Goal: Find specific page/section: Find specific page/section

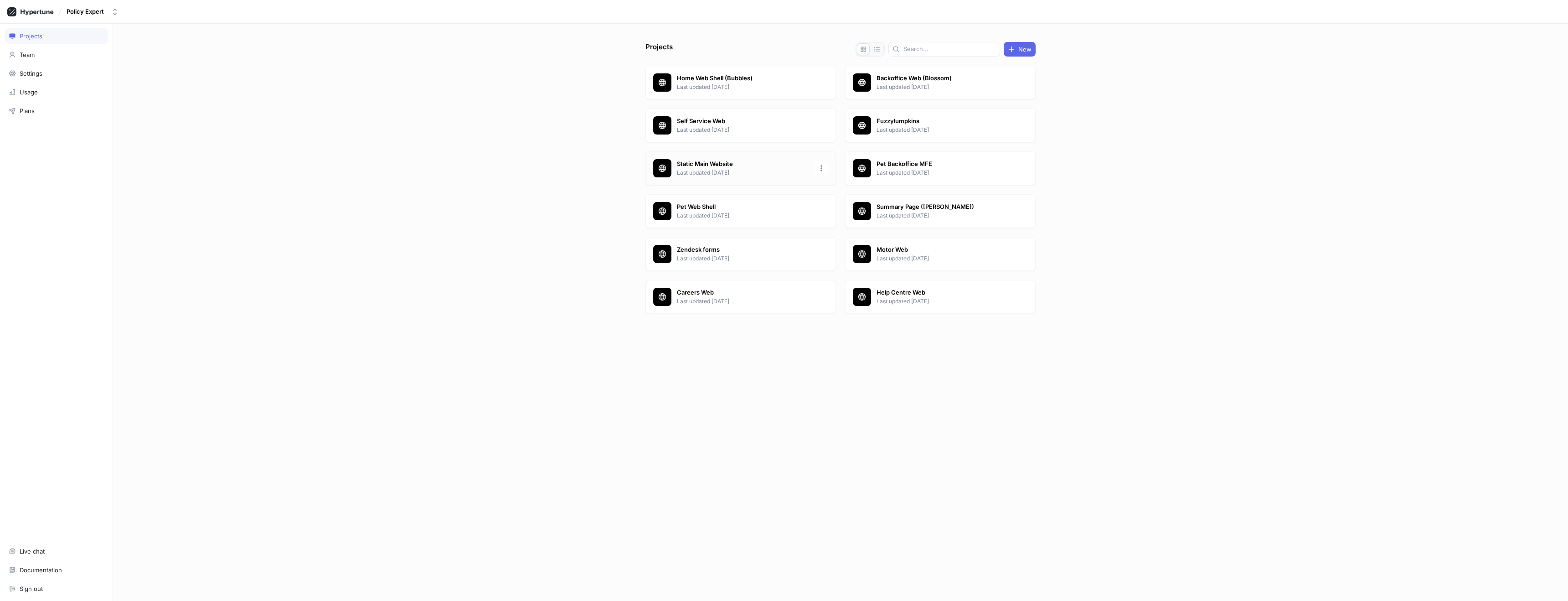
click at [706, 179] on div "Static Main Website Last updated 1 month ago" at bounding box center [741, 168] width 190 height 34
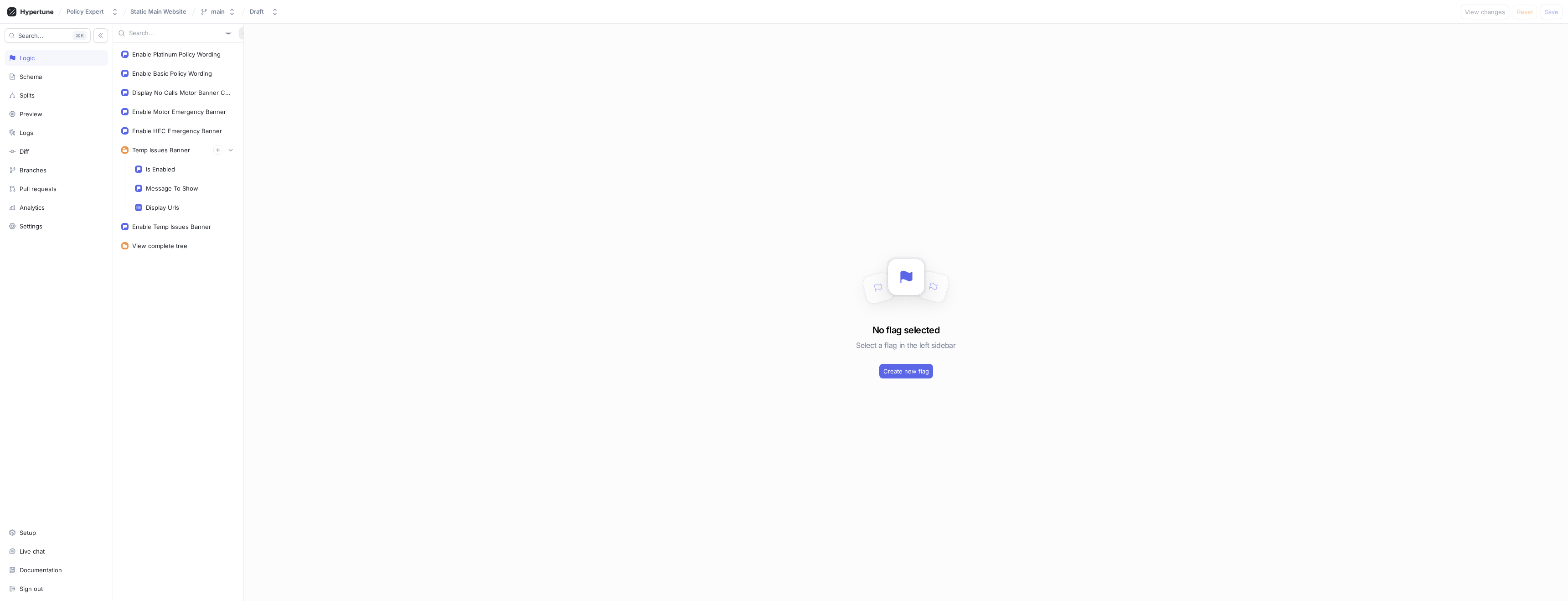
click at [242, 35] on icon "button" at bounding box center [244, 33] width 4 height 4
click at [254, 50] on div "Flag" at bounding box center [256, 52] width 54 height 16
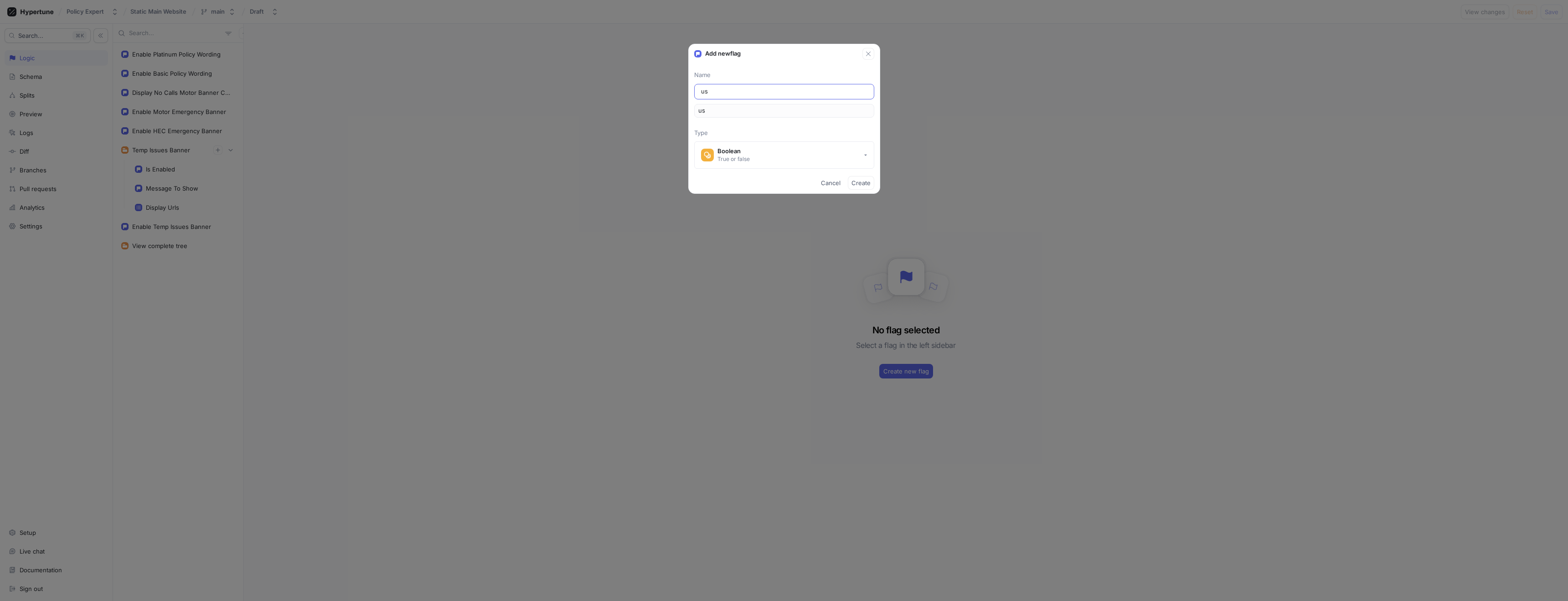
type input "use"
type input "useN"
type input "useNe"
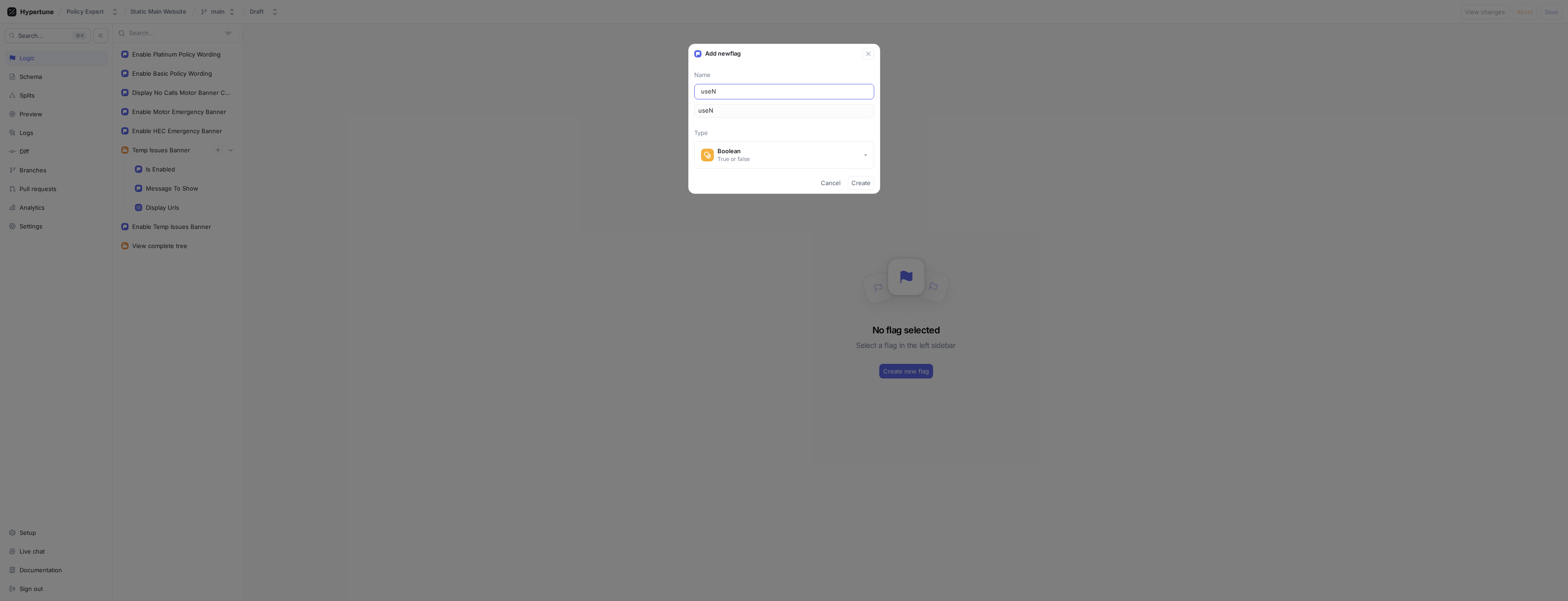
type input "useNe"
type input "useNew"
type input "useNewC"
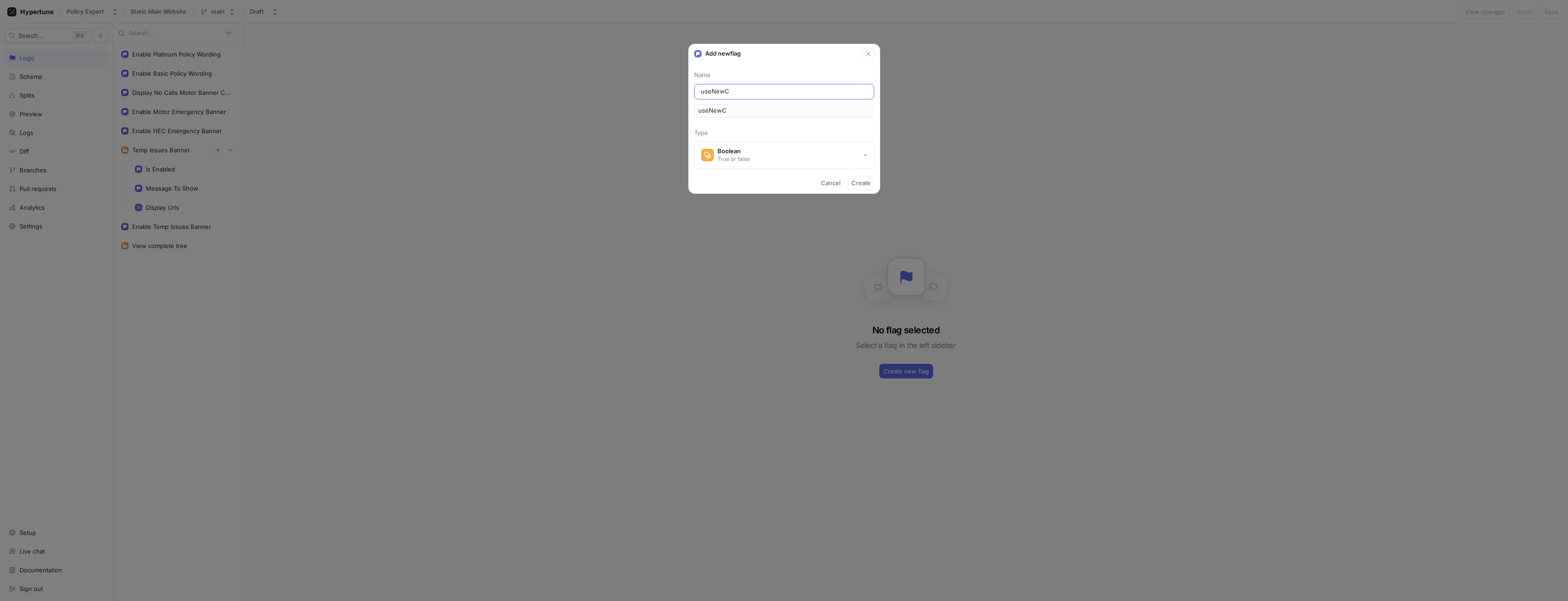
type input "useNewCl"
type input "useNewCla"
type input "useNewClai"
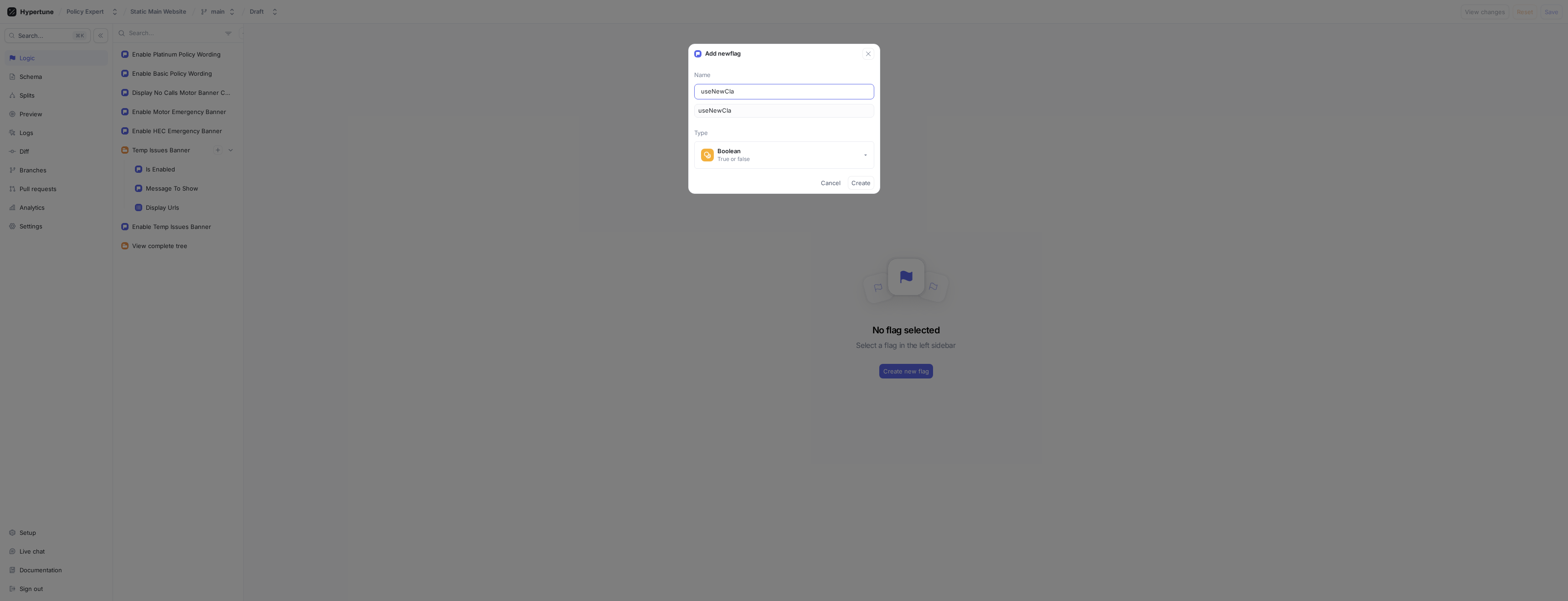
type input "useNewClai"
type input "useNewClaim"
type input "useNewClaims"
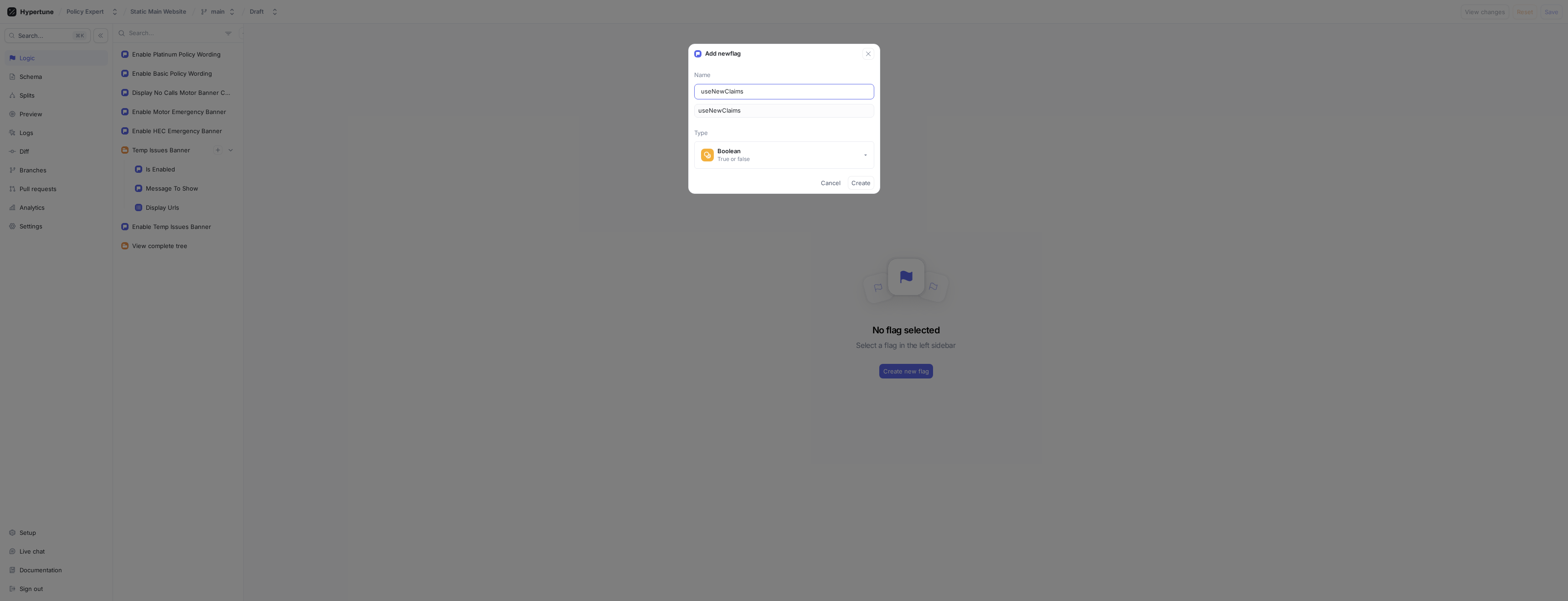
click at [736, 93] on input "useNewClaims" at bounding box center [784, 92] width 166 height 10
click at [869, 57] on icon "button" at bounding box center [868, 53] width 7 height 7
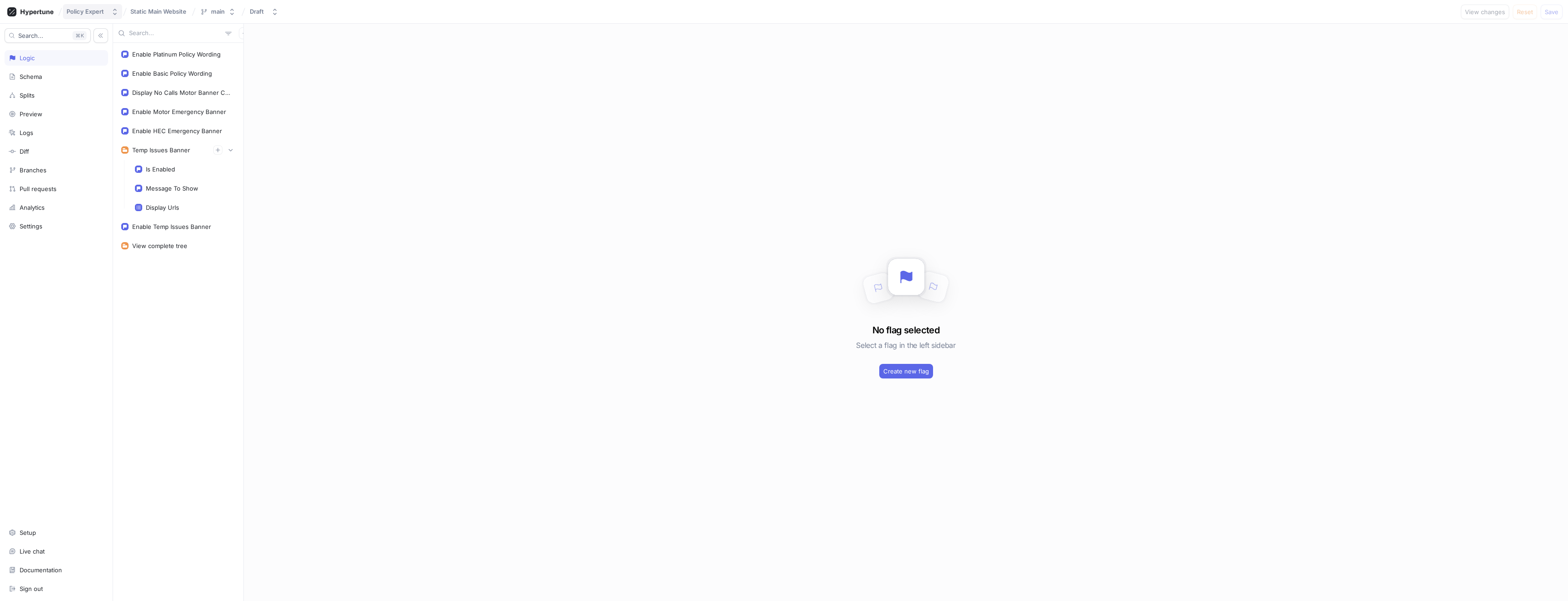
click at [90, 10] on div "Policy Expert" at bounding box center [85, 12] width 37 height 8
click at [101, 62] on span "Policy Expert" at bounding box center [120, 63] width 77 height 8
click at [145, 10] on span "Static Main Website" at bounding box center [158, 11] width 56 height 6
click at [93, 13] on div "Policy Expert" at bounding box center [85, 12] width 37 height 8
click at [29, 64] on div "Logic" at bounding box center [56, 58] width 104 height 16
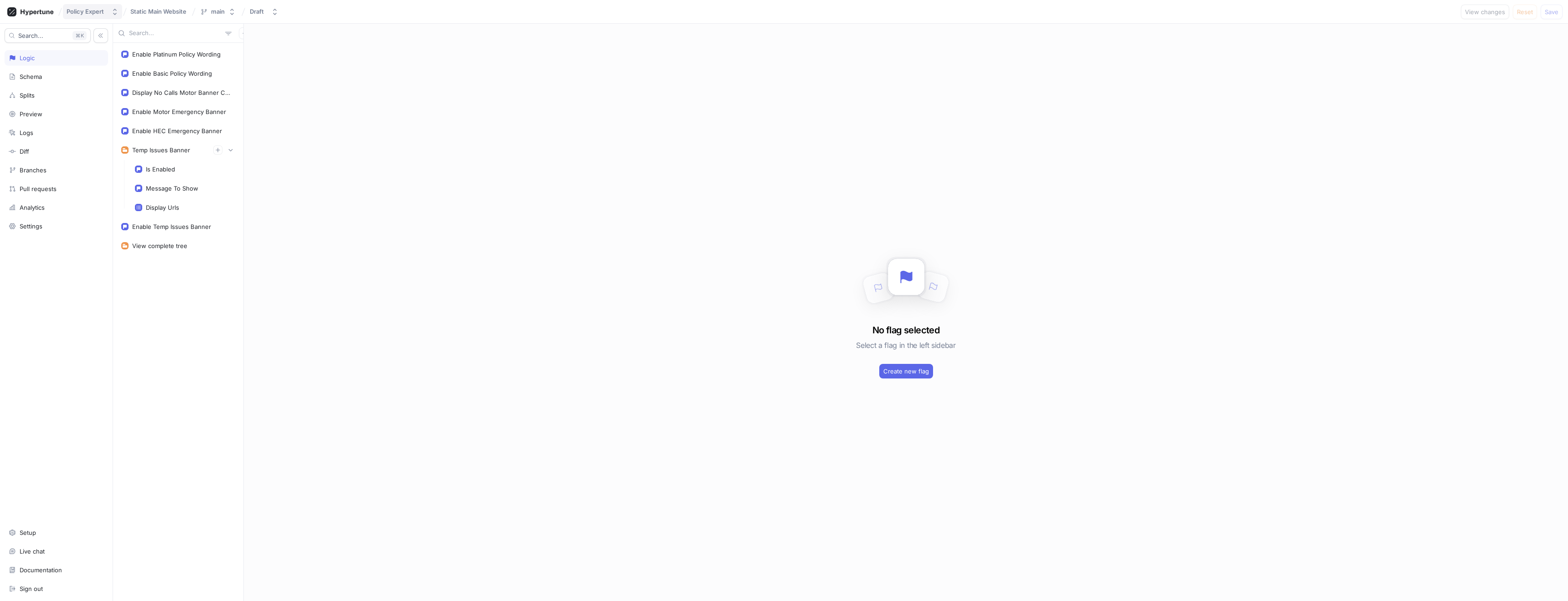
click at [84, 11] on div "Policy Expert" at bounding box center [85, 12] width 37 height 8
